Goal: Navigation & Orientation: Find specific page/section

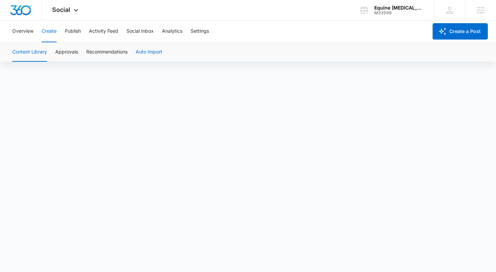
scroll to position [5, 0]
click at [70, 33] on button "Publish" at bounding box center [73, 31] width 16 height 22
click at [52, 33] on button "Create" at bounding box center [49, 31] width 15 height 22
click at [63, 52] on button "Approvals" at bounding box center [66, 52] width 23 height 19
click at [20, 33] on button "Overview" at bounding box center [22, 31] width 21 height 22
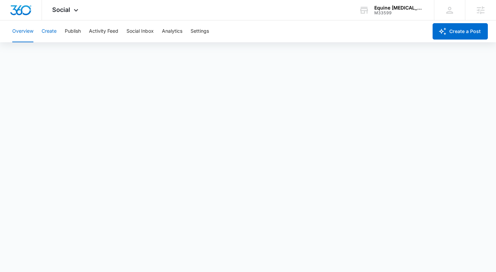
click at [45, 37] on button "Create" at bounding box center [49, 31] width 15 height 22
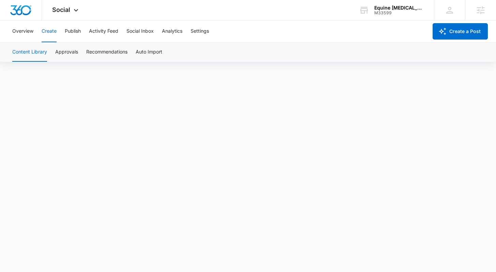
scroll to position [5, 0]
